Goal: Task Accomplishment & Management: Manage account settings

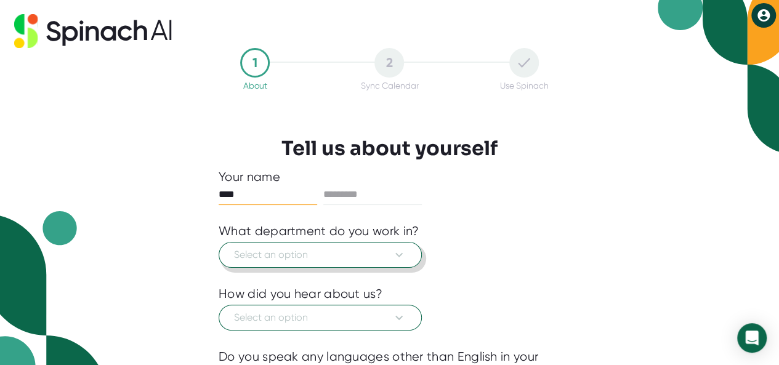
type input "****"
click at [281, 250] on span "Select an option" at bounding box center [320, 255] width 172 height 15
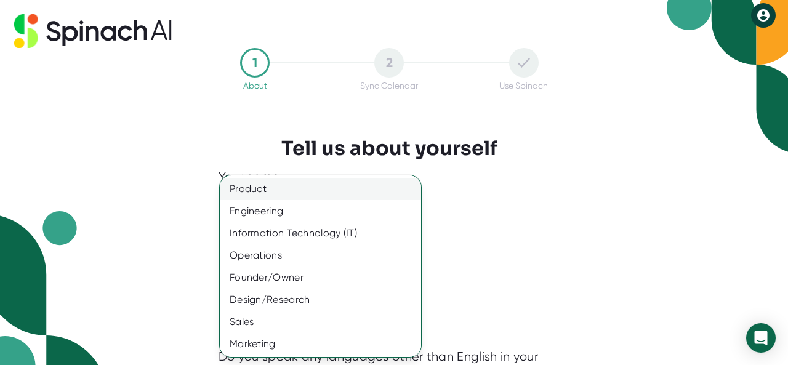
click at [323, 196] on div "Product" at bounding box center [325, 189] width 211 height 22
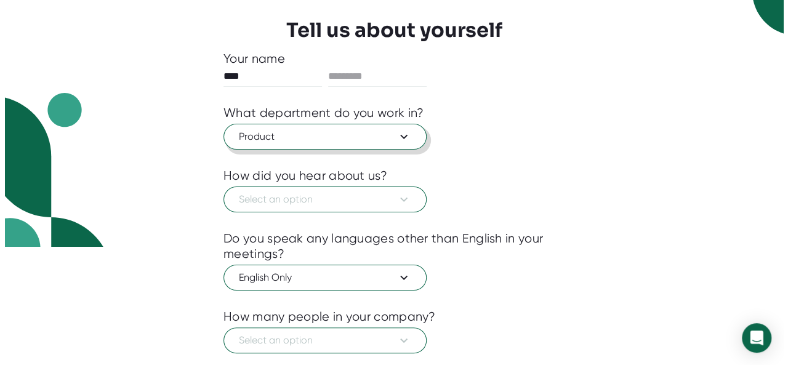
scroll to position [123, 0]
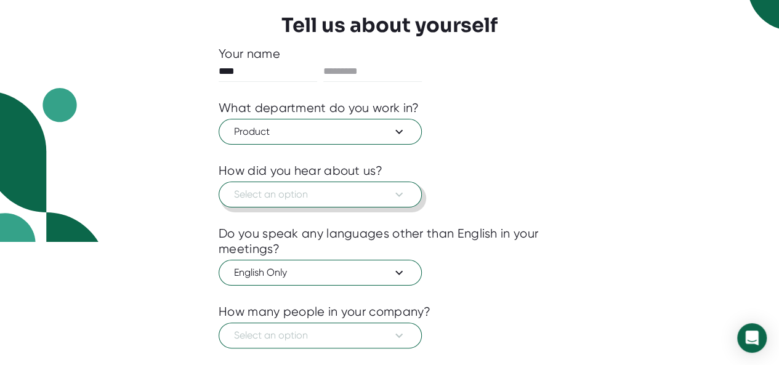
click at [315, 195] on span "Select an option" at bounding box center [320, 194] width 172 height 15
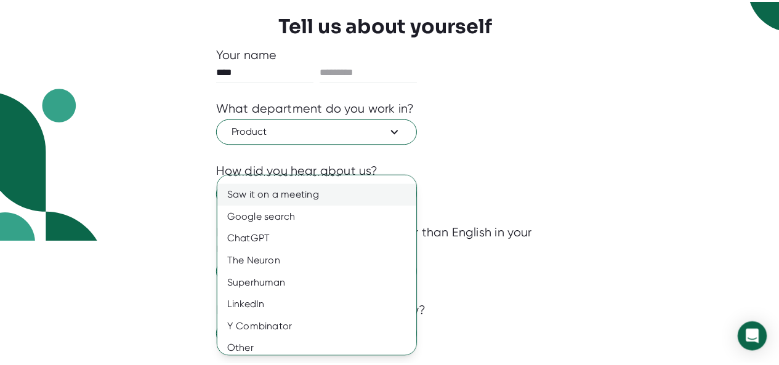
scroll to position [22, 0]
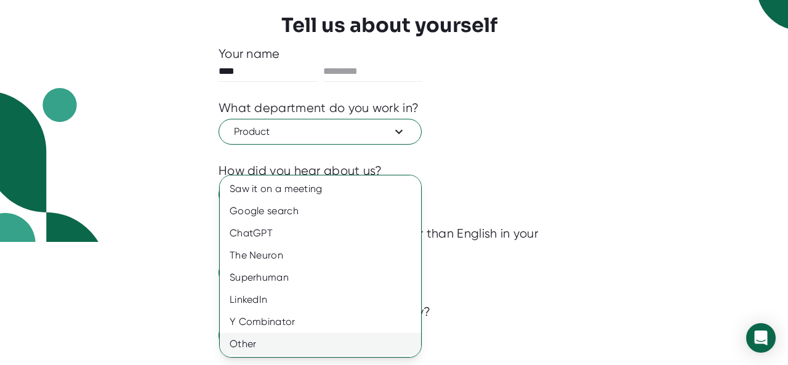
click at [260, 338] on div "Other" at bounding box center [325, 344] width 211 height 22
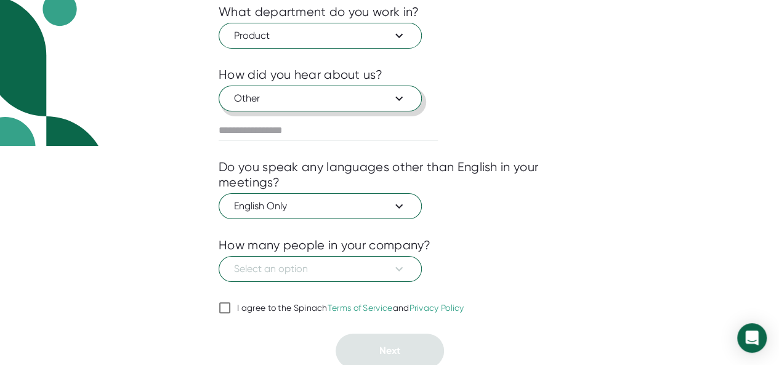
scroll to position [220, 0]
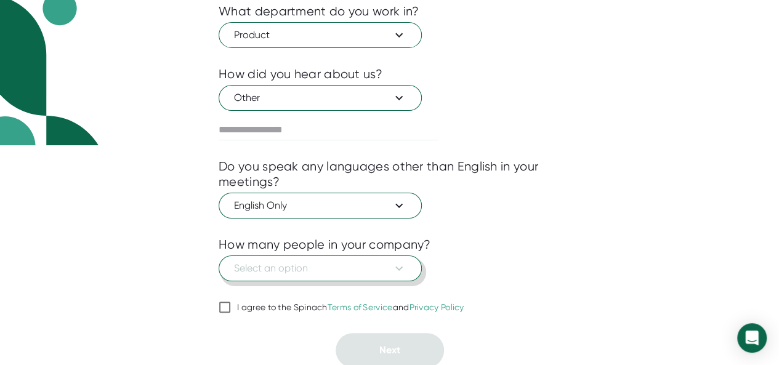
click at [406, 268] on icon at bounding box center [399, 268] width 15 height 15
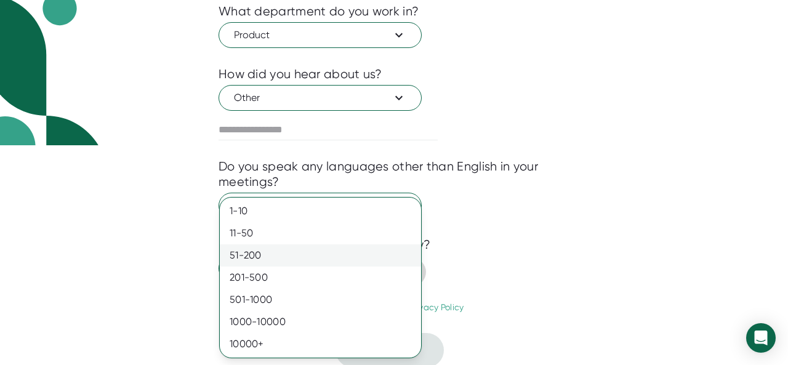
click at [310, 253] on div "51-200" at bounding box center [320, 255] width 201 height 22
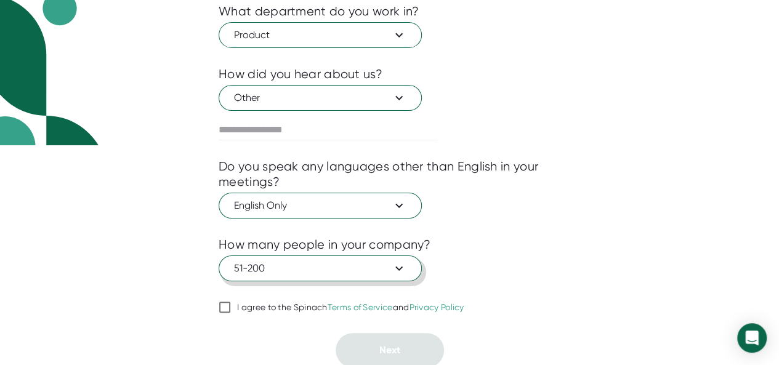
click at [225, 305] on input "I agree to the Spinach Terms of Service and Privacy Policy" at bounding box center [225, 307] width 12 height 15
checkbox input "true"
click at [361, 263] on span "51-200" at bounding box center [320, 268] width 172 height 15
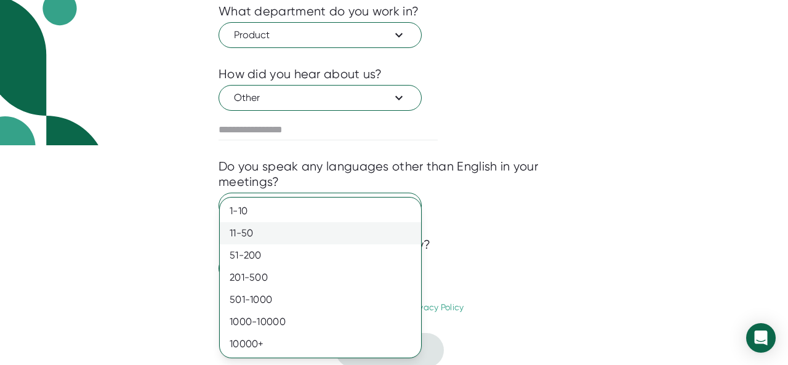
click at [294, 236] on div "11-50" at bounding box center [320, 233] width 201 height 22
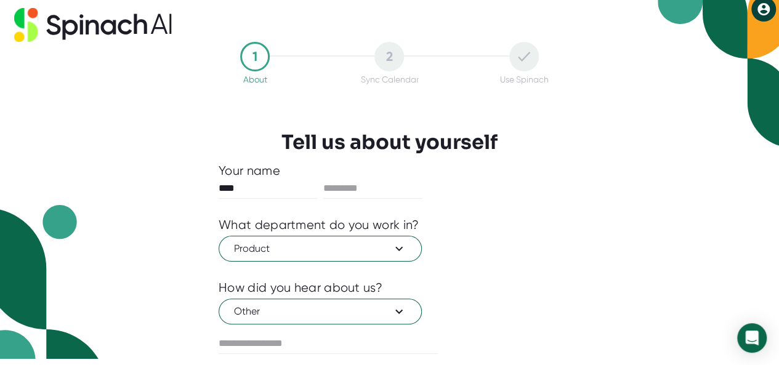
scroll to position [0, 0]
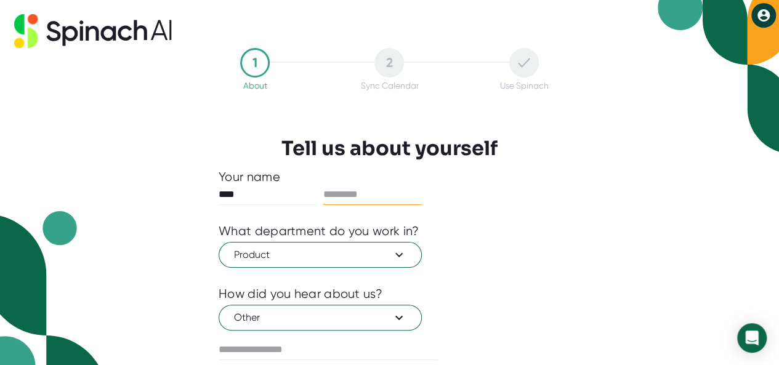
click at [356, 190] on input "text" at bounding box center [372, 195] width 99 height 20
type input "*********"
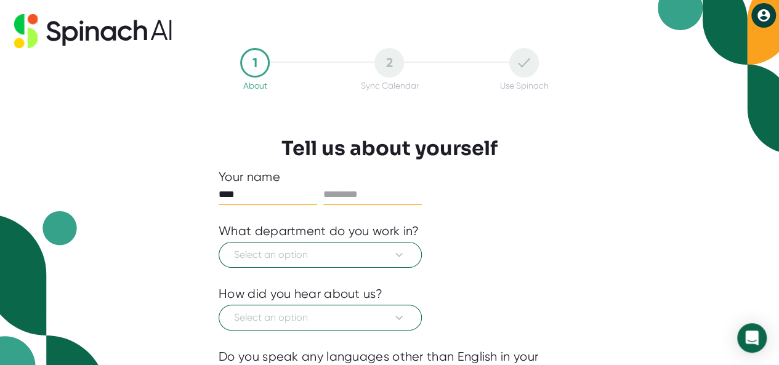
type input "****"
click at [359, 186] on input "text" at bounding box center [372, 195] width 99 height 20
click at [349, 262] on button "Select an option" at bounding box center [320, 255] width 203 height 26
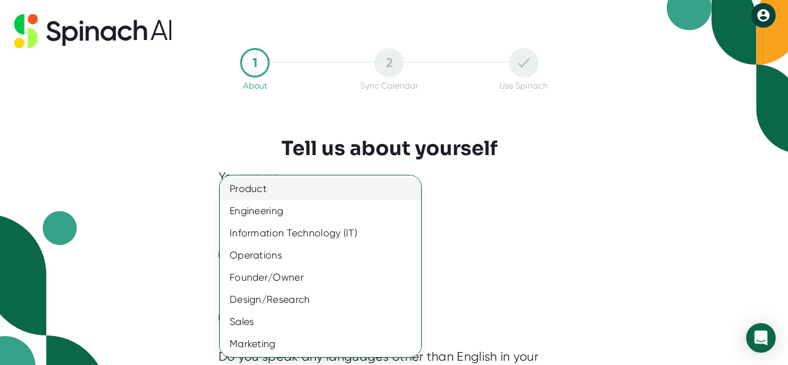
click at [305, 185] on div "Product" at bounding box center [325, 189] width 211 height 22
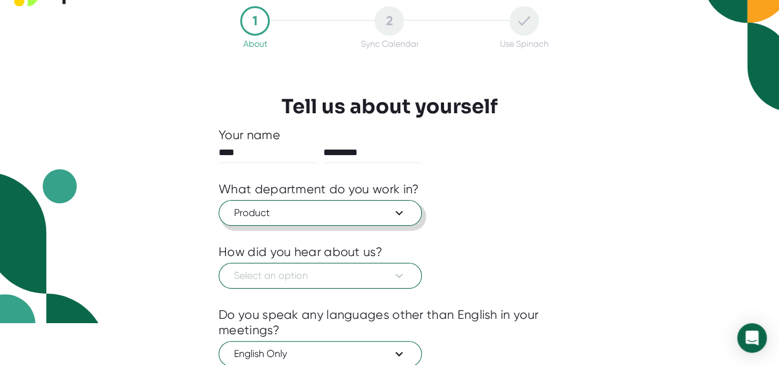
scroll to position [62, 0]
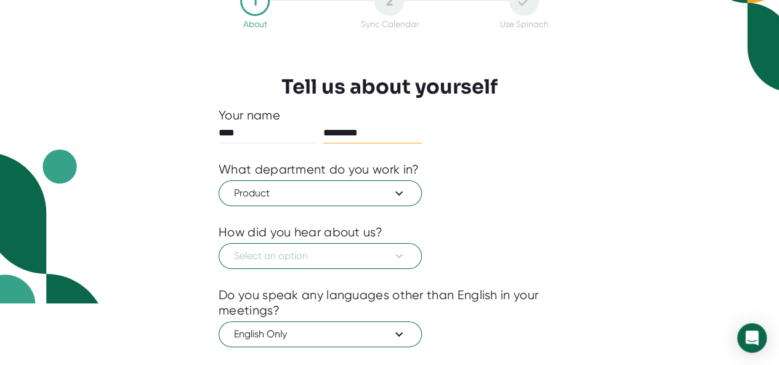
click at [368, 134] on input "*********" at bounding box center [372, 133] width 99 height 20
click at [371, 134] on input "*********" at bounding box center [372, 133] width 99 height 20
type input "*********"
click at [315, 256] on span "Select an option" at bounding box center [320, 256] width 172 height 15
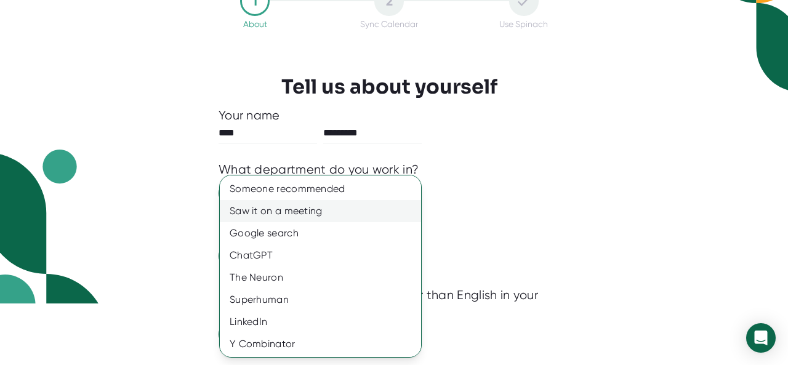
click at [323, 211] on div "Saw it on a meeting" at bounding box center [325, 211] width 211 height 22
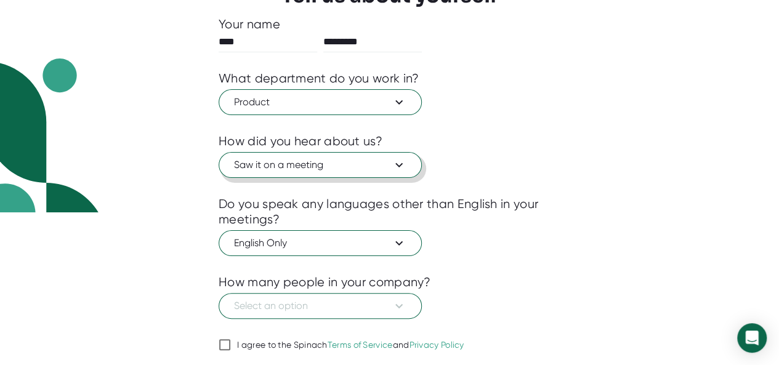
scroll to position [185, 0]
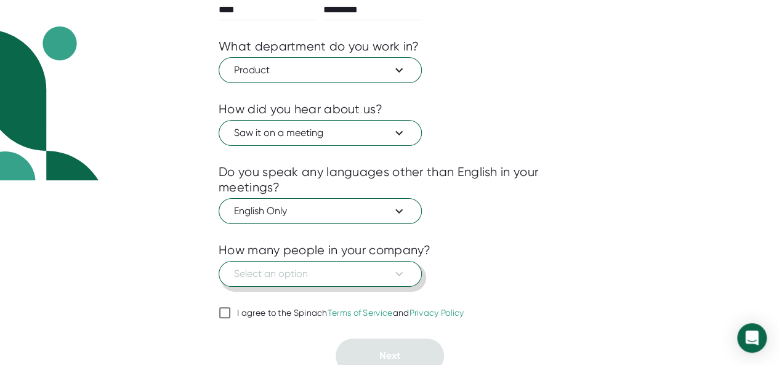
click at [309, 274] on span "Select an option" at bounding box center [320, 274] width 172 height 15
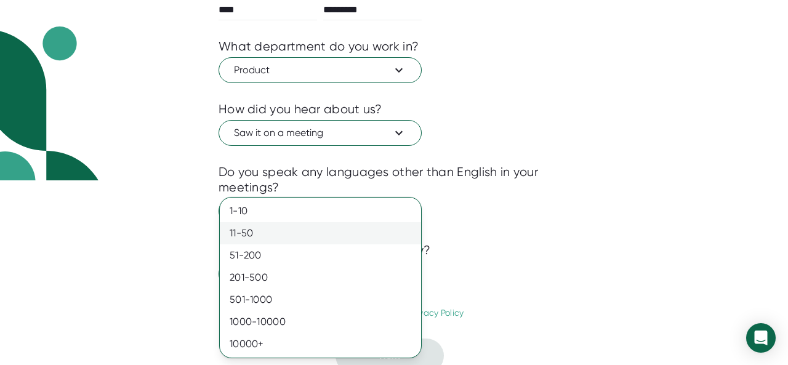
click at [272, 226] on div "11-50" at bounding box center [320, 233] width 201 height 22
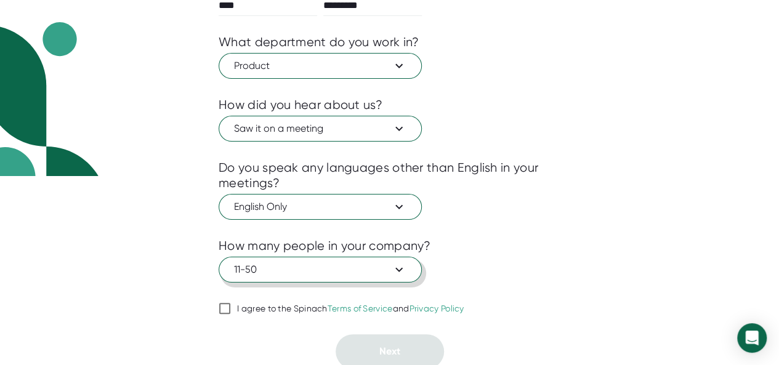
scroll to position [190, 0]
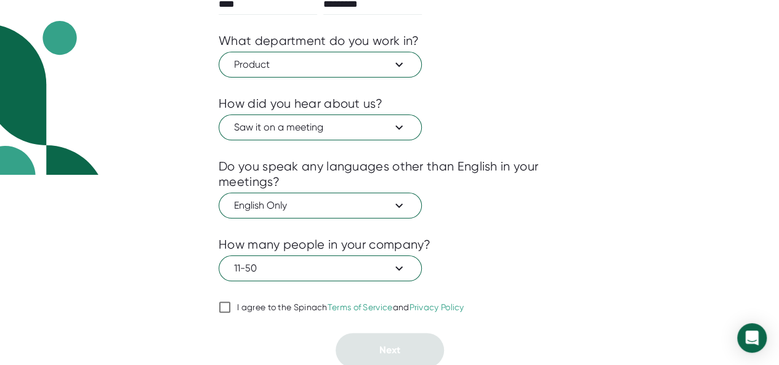
click at [222, 308] on input "I agree to the Spinach Terms of Service and Privacy Policy" at bounding box center [225, 307] width 12 height 15
checkbox input "true"
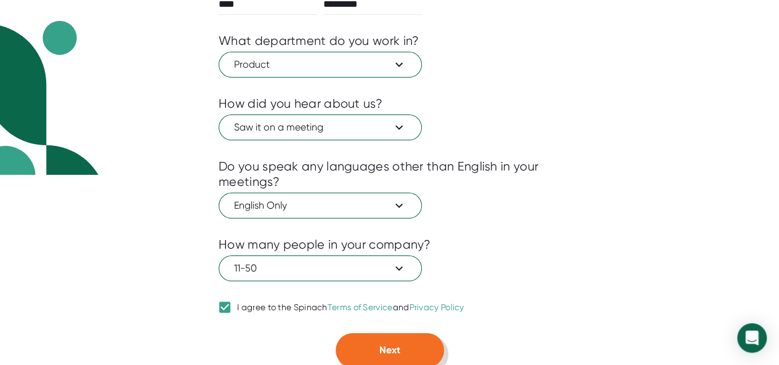
click at [404, 350] on button "Next" at bounding box center [390, 350] width 108 height 34
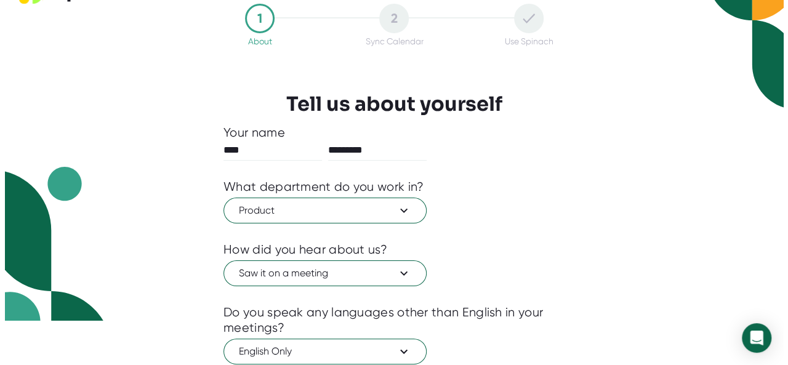
scroll to position [0, 0]
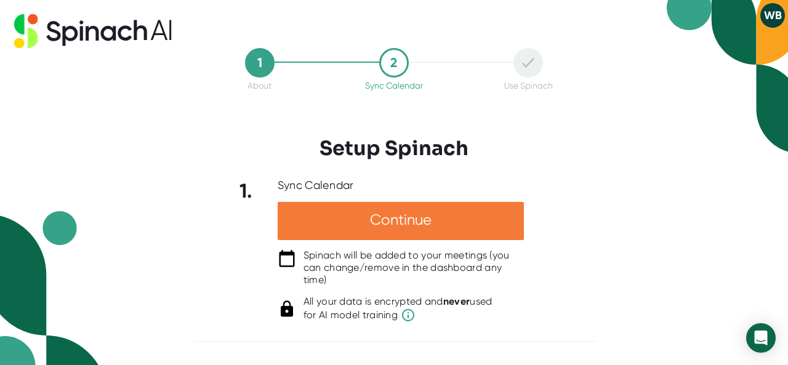
click at [397, 217] on div "Continue" at bounding box center [401, 221] width 246 height 38
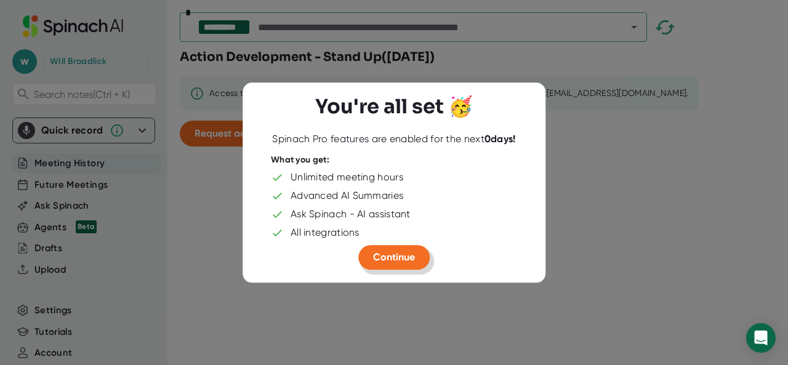
click at [397, 253] on span "Continue" at bounding box center [394, 257] width 42 height 12
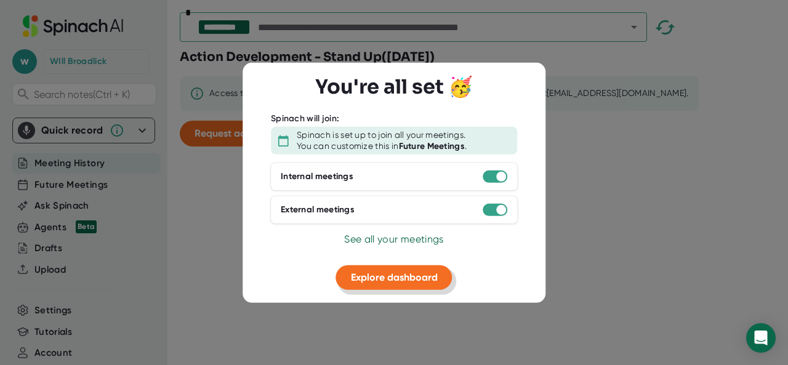
click at [407, 286] on button "Explore dashboard" at bounding box center [394, 277] width 116 height 25
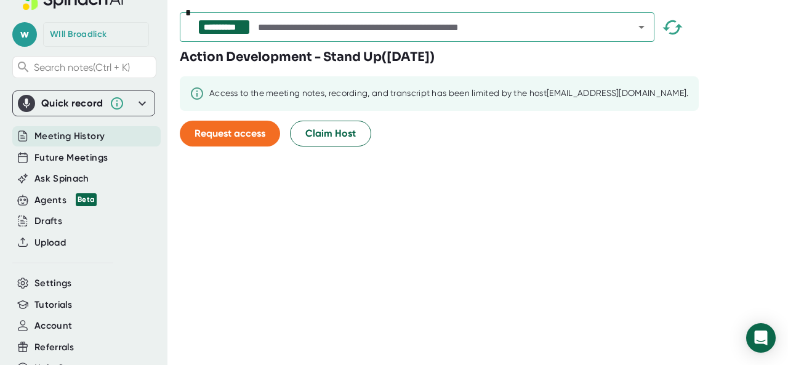
scroll to position [49, 0]
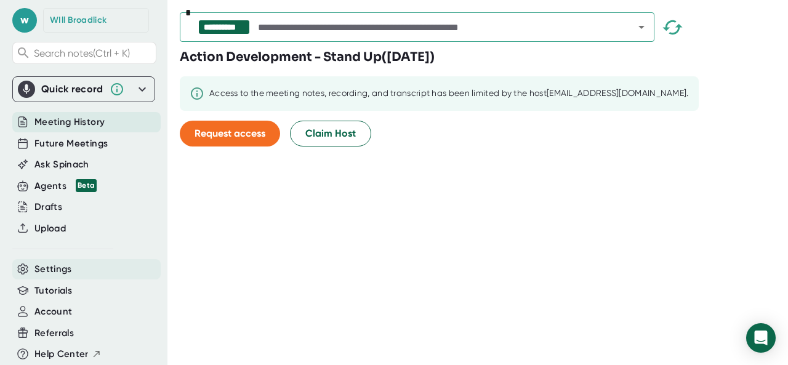
click at [49, 262] on span "Settings" at bounding box center [53, 269] width 38 height 14
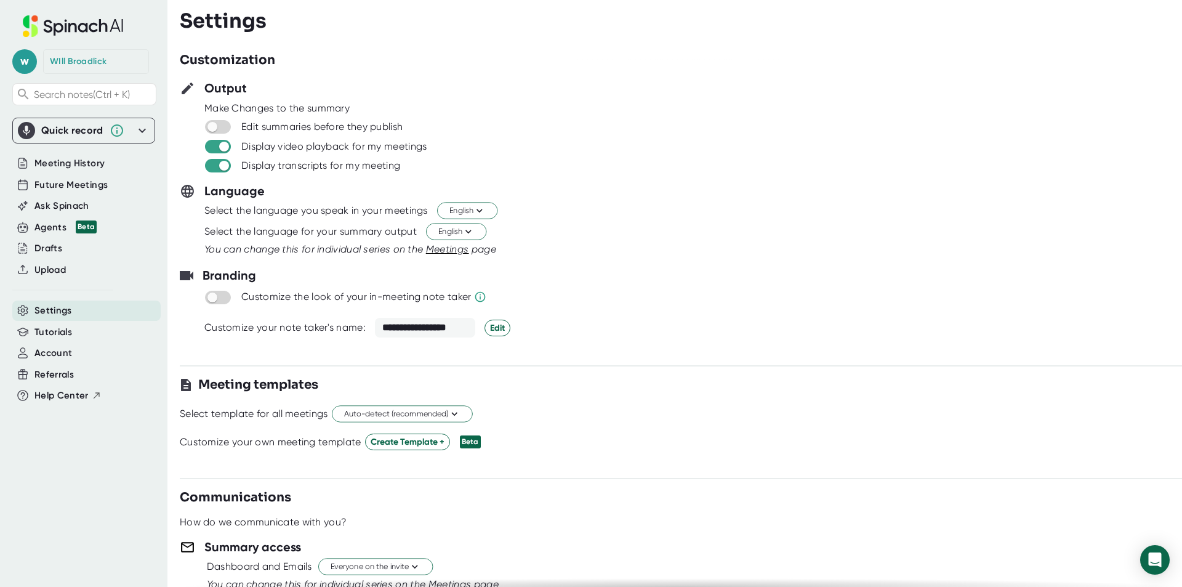
click at [72, 29] on icon at bounding box center [73, 26] width 164 height 22
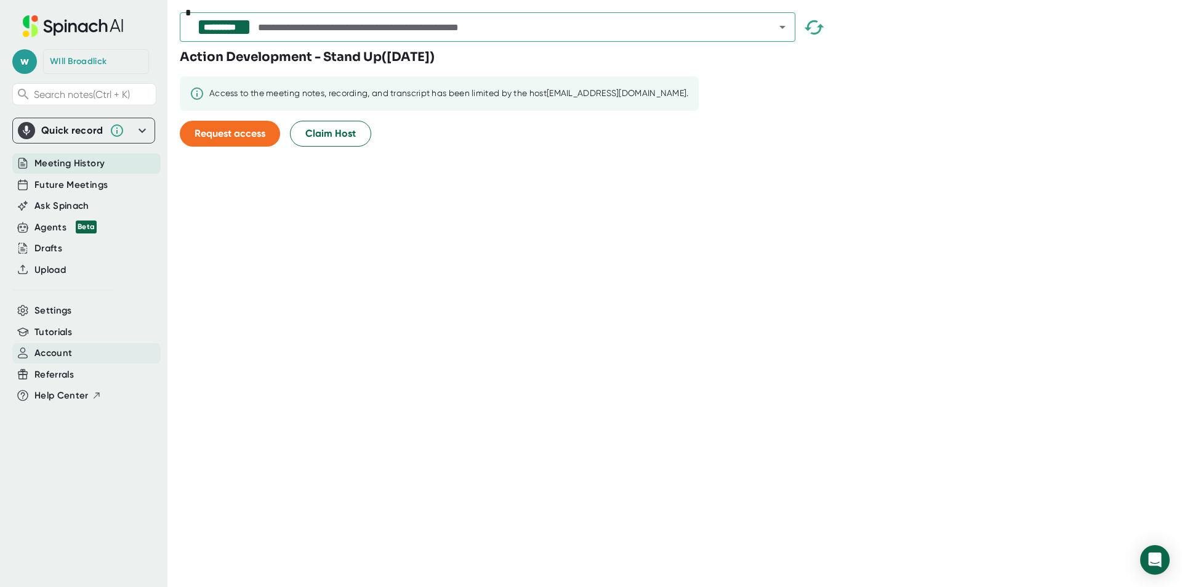
click at [60, 357] on span "Account" at bounding box center [53, 353] width 38 height 14
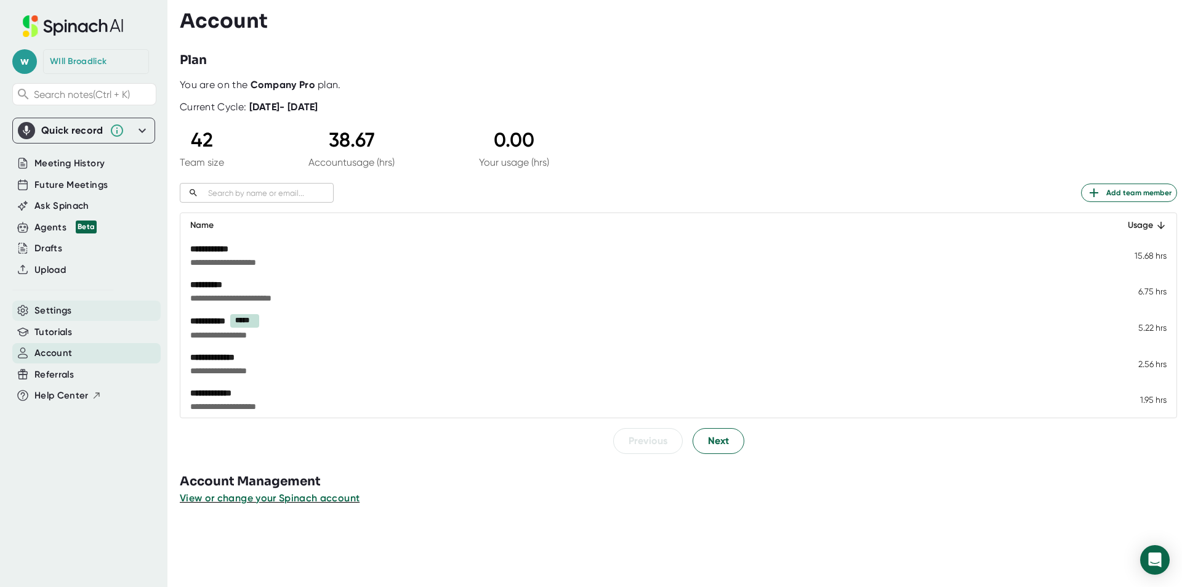
click at [64, 308] on span "Settings" at bounding box center [53, 311] width 38 height 14
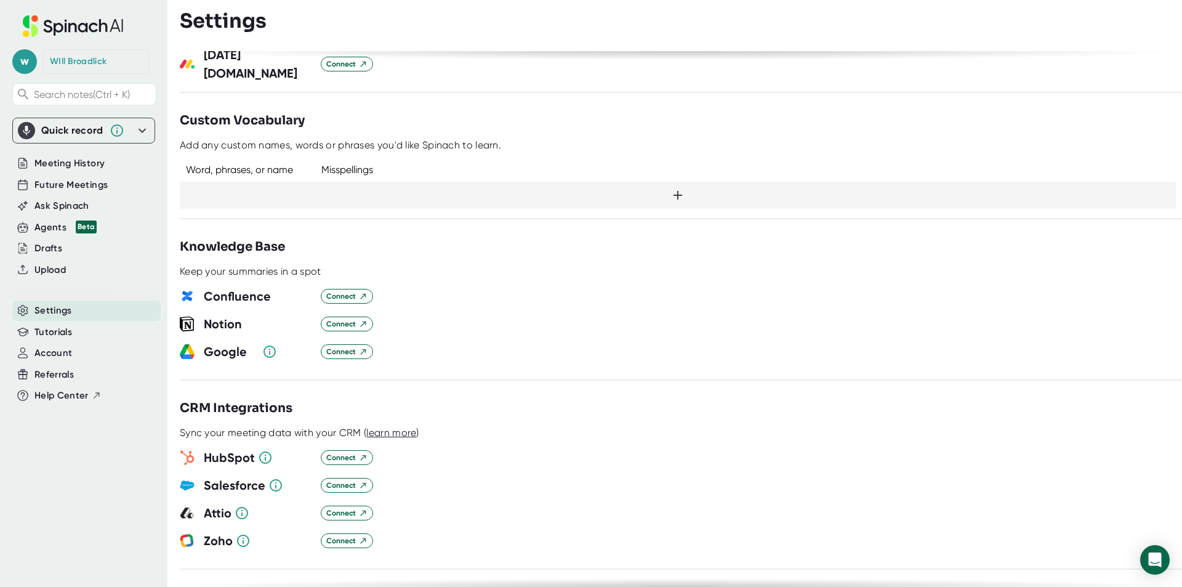
scroll to position [1047, 0]
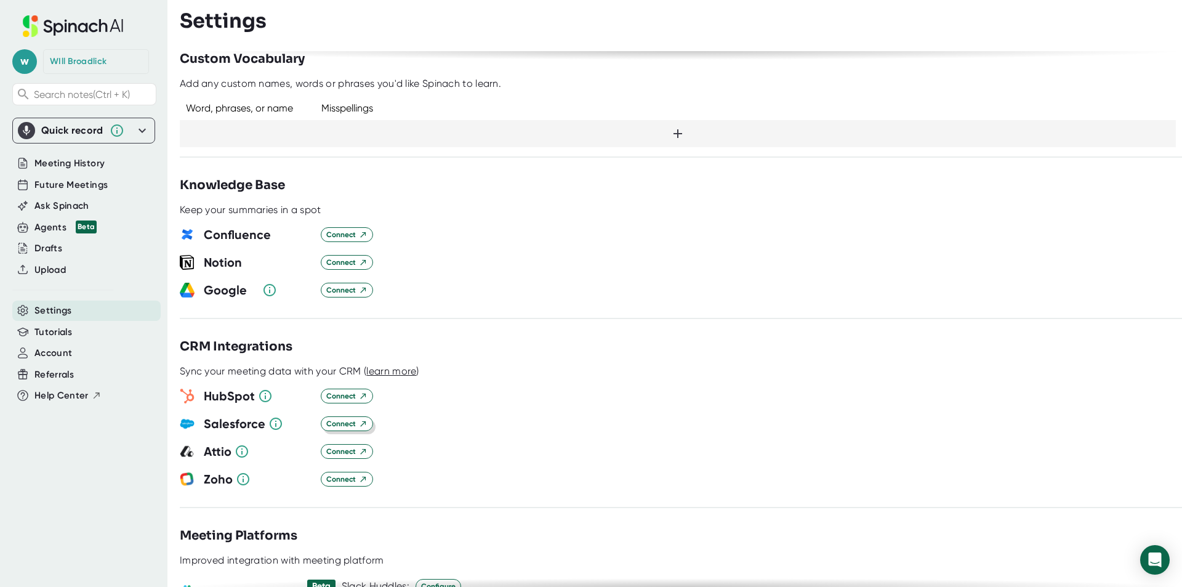
click at [352, 365] on span "Connect" at bounding box center [346, 423] width 41 height 11
click at [355, 365] on span "Connect" at bounding box center [346, 423] width 41 height 11
click at [345, 229] on span "Connect" at bounding box center [346, 234] width 41 height 11
click at [350, 365] on span "Connect" at bounding box center [346, 423] width 41 height 11
